Goal: Transaction & Acquisition: Purchase product/service

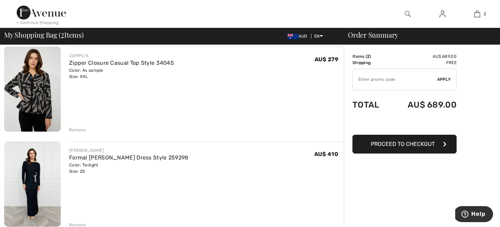
scroll to position [56, 0]
click at [81, 132] on div "Remove" at bounding box center [77, 129] width 17 height 6
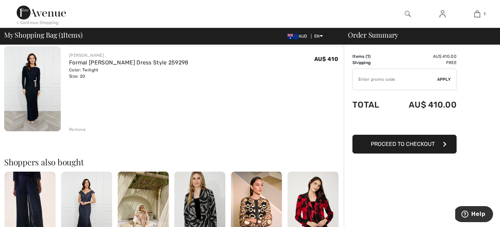
click at [385, 85] on input "TEXT" at bounding box center [395, 79] width 84 height 21
paste input "Platzl Hotel- Superior, Sparkassenstr, 10, Alstadt-Lehel, Munich In: 9/12 Out: …"
type input "P"
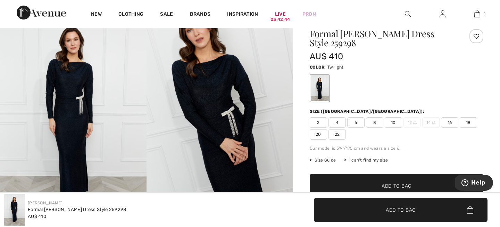
scroll to position [65, 0]
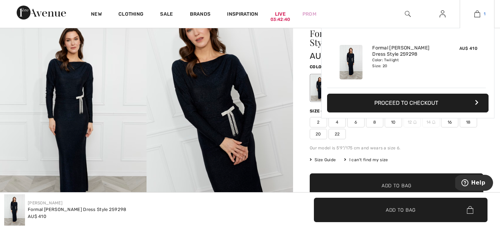
click at [475, 13] on img at bounding box center [478, 14] width 6 height 8
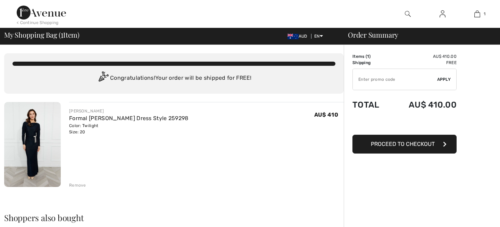
click at [385, 85] on input "TEXT" at bounding box center [395, 79] width 84 height 21
type input "SALEAVENUE"
click at [441, 82] on span "Apply" at bounding box center [444, 79] width 14 height 6
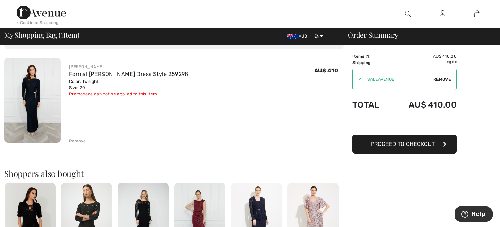
scroll to position [43, 0]
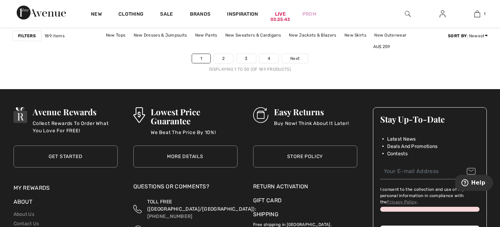
scroll to position [3232, 0]
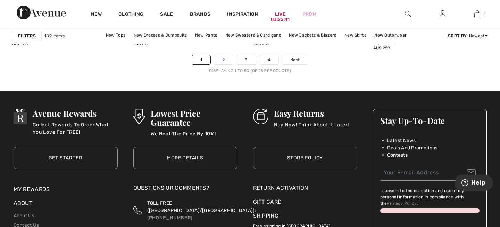
click at [221, 64] on link "2" at bounding box center [223, 59] width 19 height 9
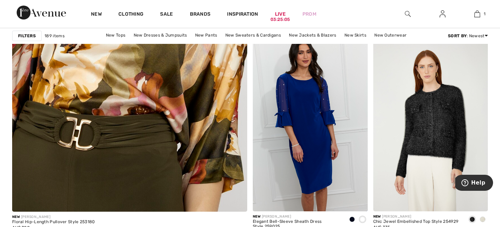
scroll to position [1918, 0]
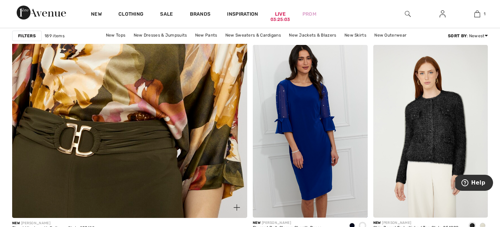
click at [138, 94] on img at bounding box center [130, 51] width 282 height 424
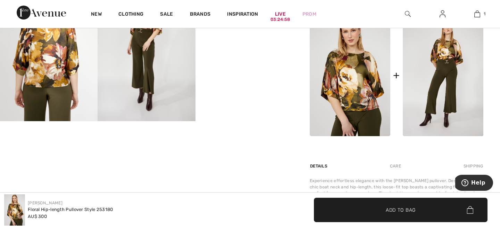
scroll to position [322, 0]
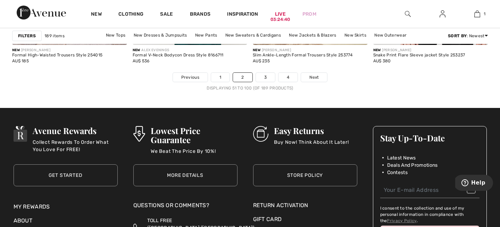
scroll to position [3235, 0]
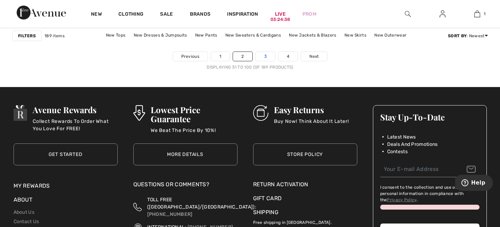
click at [268, 61] on link "3" at bounding box center [265, 56] width 19 height 9
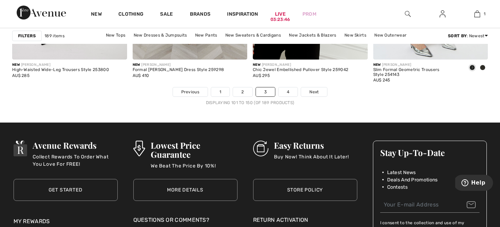
scroll to position [3203, 0]
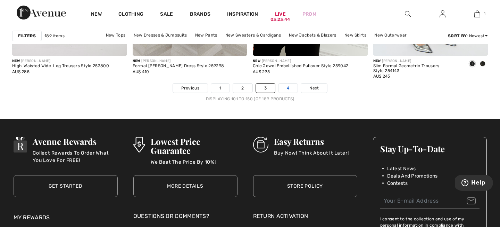
click at [294, 92] on link "4" at bounding box center [288, 87] width 19 height 9
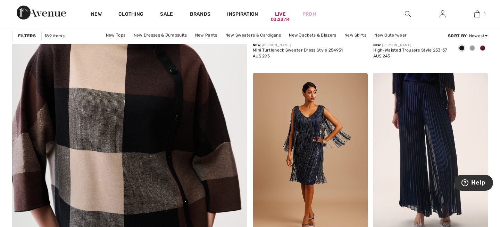
scroll to position [1850, 0]
